Goal: Transaction & Acquisition: Subscribe to service/newsletter

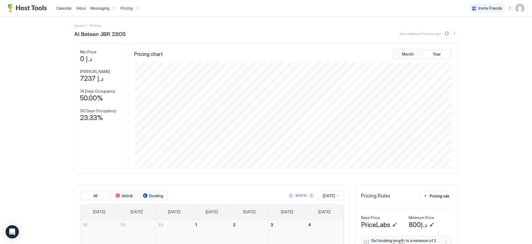
scroll to position [1, 0]
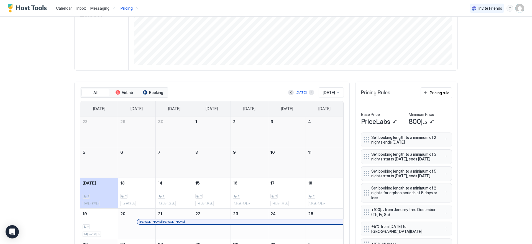
scroll to position [118, 0]
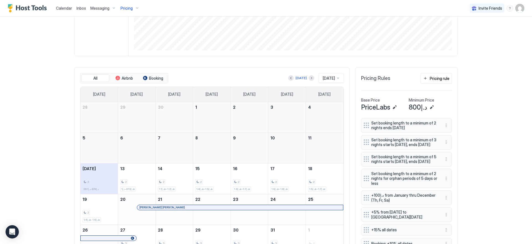
click at [101, 177] on div "2 د.إ874-د.إ961" at bounding box center [98, 179] width 33 height 26
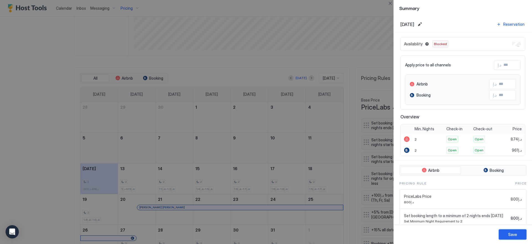
click at [506, 237] on button "Save" at bounding box center [512, 234] width 28 height 10
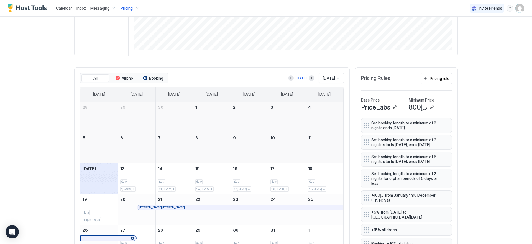
click at [473, 125] on div "Calendar Inbox Messaging Pricing Invite Friends EN Home Pricing Al Bateen JBR 2…" at bounding box center [266, 122] width 532 height 244
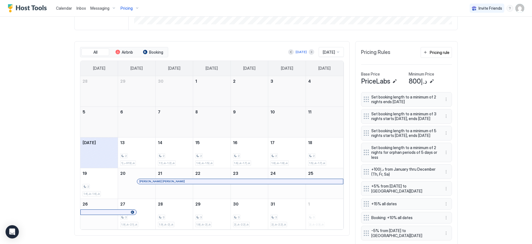
scroll to position [143, 0]
